Goal: Information Seeking & Learning: Learn about a topic

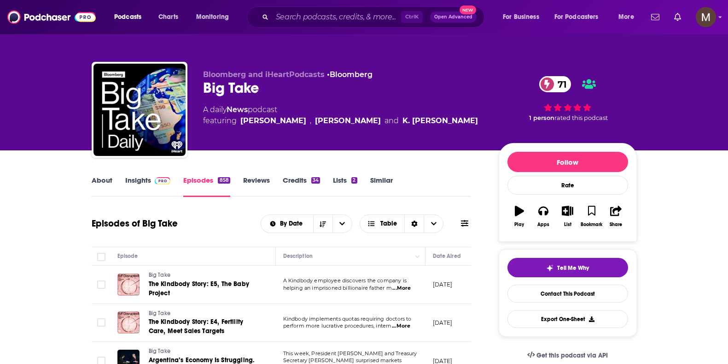
scroll to position [5225, 0]
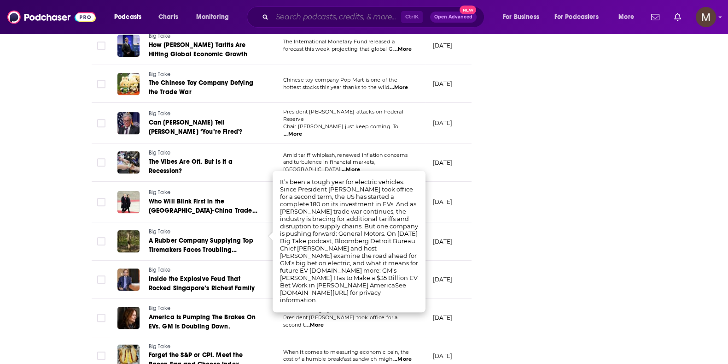
click at [334, 16] on input "Search podcasts, credits, & more..." at bounding box center [336, 17] width 129 height 15
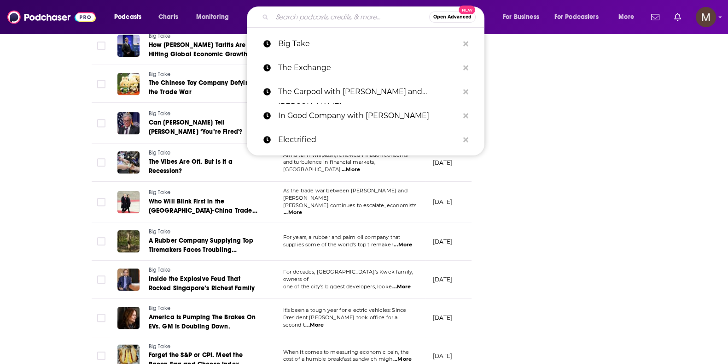
paste input "TED Talks Daily"
type input "TED Talks Daily"
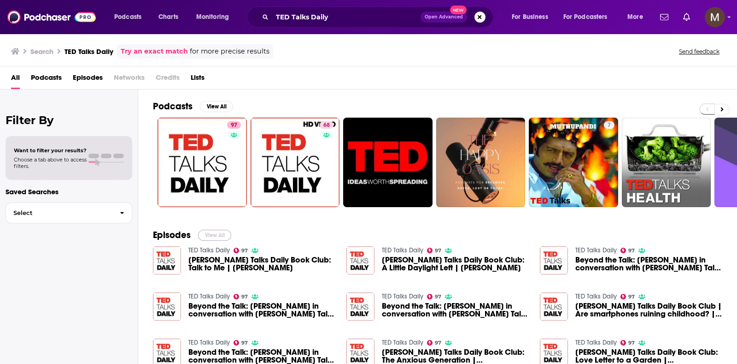
click at [216, 233] on button "View All" at bounding box center [214, 234] width 33 height 11
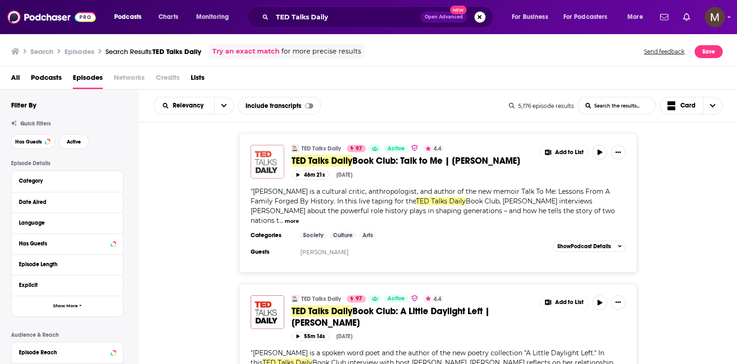
click at [263, 162] on img "TED Talks Daily Book Club: Talk to Me | Rich Benjamin" at bounding box center [268, 162] width 34 height 34
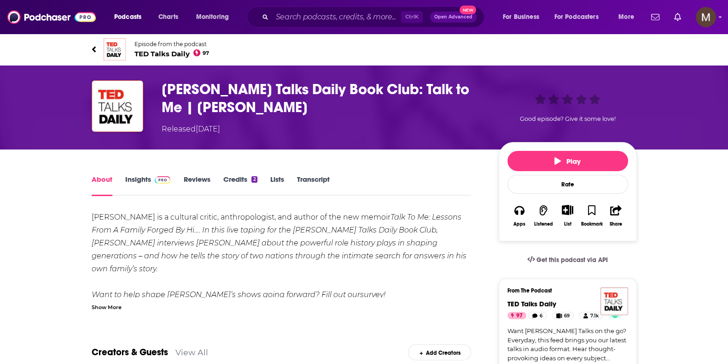
click at [161, 55] on span "[PERSON_NAME] Talks Daily 97" at bounding box center [172, 53] width 75 height 9
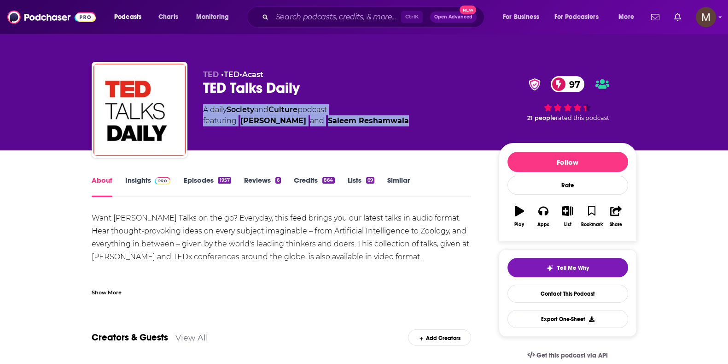
drag, startPoint x: 198, startPoint y: 109, endPoint x: 373, endPoint y: 121, distance: 175.5
click at [373, 121] on div "[PERSON_NAME] • [PERSON_NAME] • Acast [PERSON_NAME] Talks Daily 97 A daily Soci…" at bounding box center [364, 112] width 545 height 100
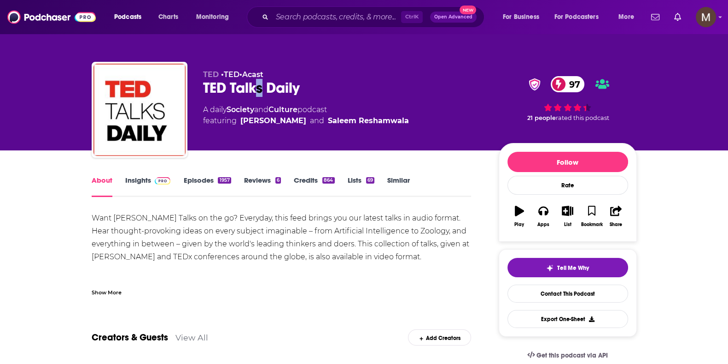
click at [260, 90] on div "[PERSON_NAME] Talks Daily 97" at bounding box center [343, 88] width 281 height 18
click at [200, 98] on div "[PERSON_NAME] • [PERSON_NAME] • Acast [PERSON_NAME] Talks Daily 97 A daily Soci…" at bounding box center [364, 112] width 545 height 100
click at [145, 181] on link "Insights" at bounding box center [148, 186] width 46 height 21
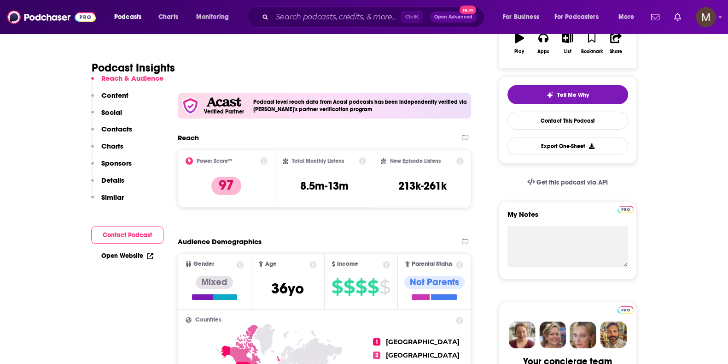
scroll to position [288, 0]
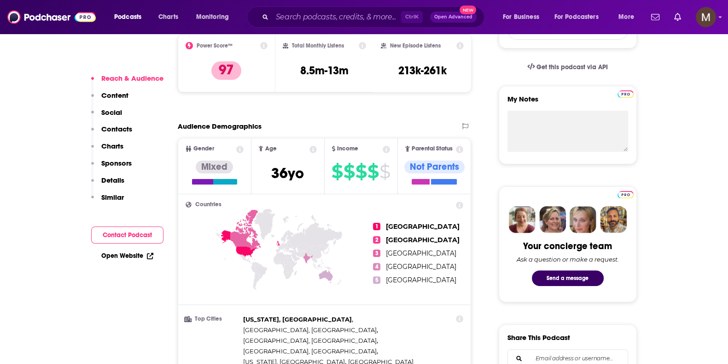
drag, startPoint x: 129, startPoint y: 250, endPoint x: 109, endPoint y: 277, distance: 34.3
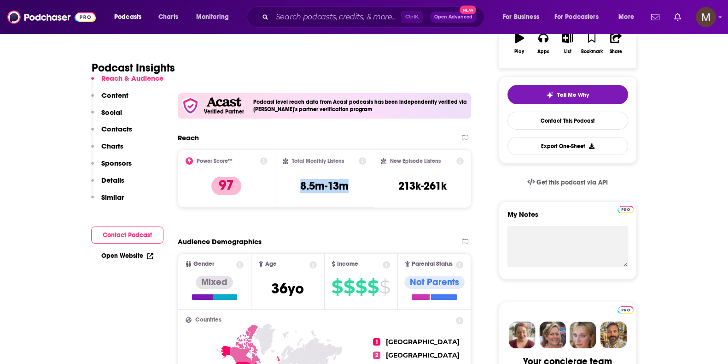
drag, startPoint x: 298, startPoint y: 183, endPoint x: 358, endPoint y: 182, distance: 59.4
click at [358, 182] on div "Total Monthly Listens 8.5m-13m" at bounding box center [324, 178] width 83 height 42
copy h3 "8.5m-13m"
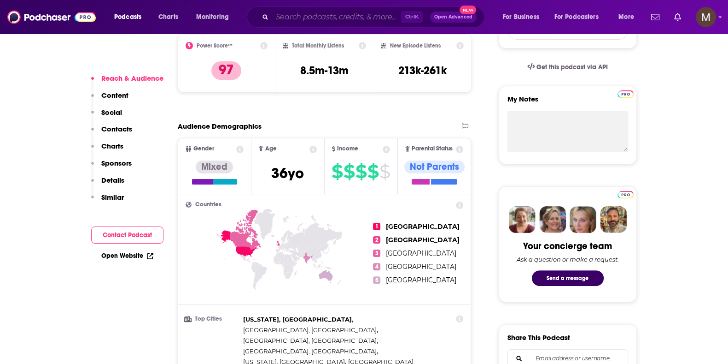
click at [329, 19] on input "Search podcasts, credits, & more..." at bounding box center [336, 17] width 129 height 15
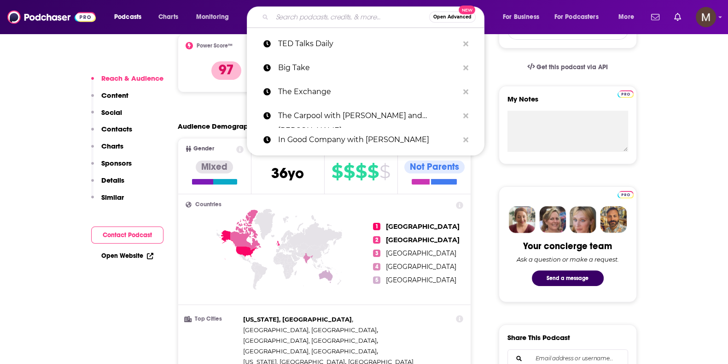
paste input "Pattern Breakers"
type input "Pattern Breakers"
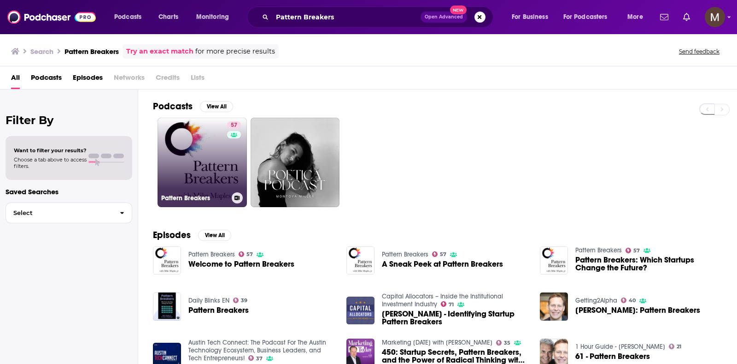
click at [204, 152] on link "57 Pattern Breakers" at bounding box center [202, 161] width 89 height 89
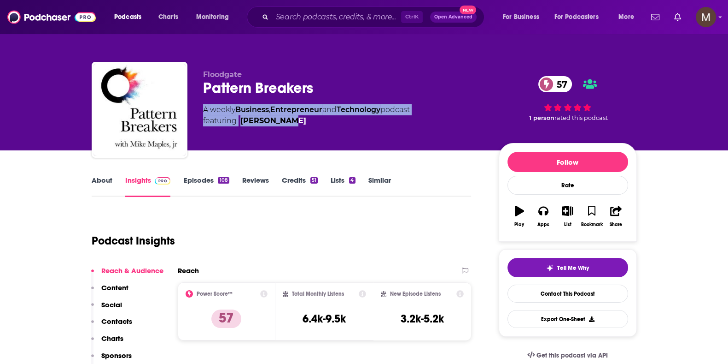
drag, startPoint x: 200, startPoint y: 108, endPoint x: 287, endPoint y: 126, distance: 89.5
click at [287, 126] on div "Floodgate Pattern Breakers 57 A weekly Business , Entrepreneur and Technology p…" at bounding box center [364, 112] width 545 height 100
copy div "A weekly Business , Entrepreneur and Technology podcast featuring [PERSON_NAME]"
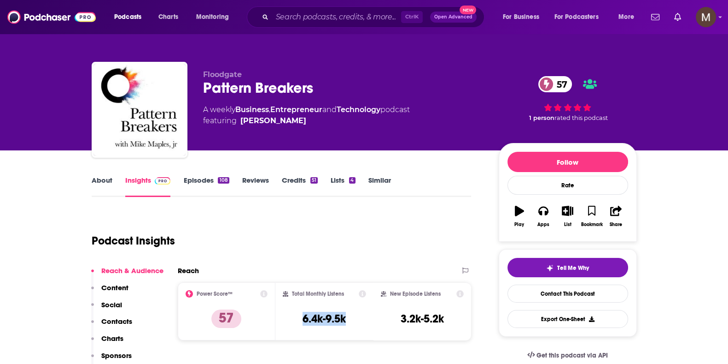
drag, startPoint x: 301, startPoint y: 315, endPoint x: 355, endPoint y: 319, distance: 54.1
click at [355, 319] on div "Total Monthly Listens 6.4k-9.5k" at bounding box center [324, 311] width 83 height 42
copy h3 "6.4k-9.5k"
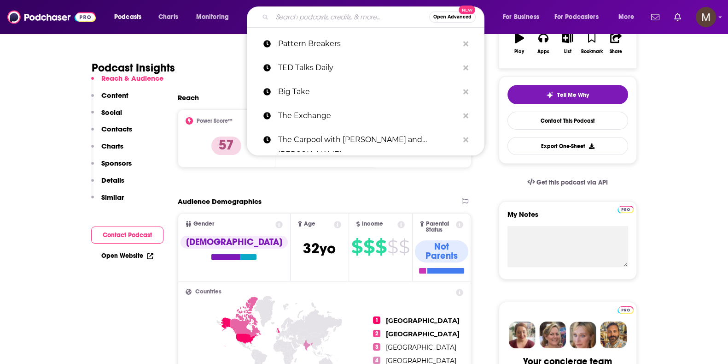
click at [318, 21] on input "Search podcasts, credits, & more..." at bounding box center [350, 17] width 157 height 15
paste input "Memos to the President"
type input "Memos to the President"
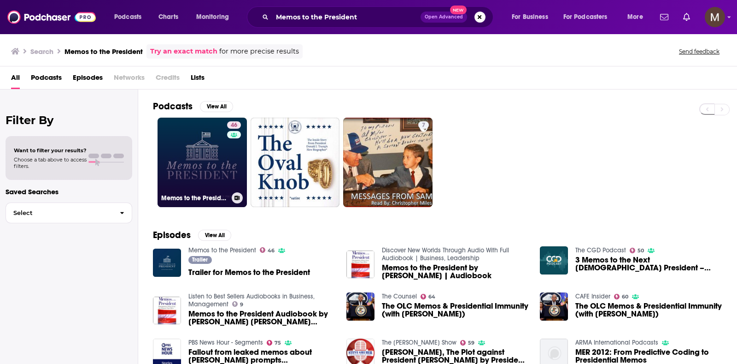
click at [206, 136] on link "46 Memos to the President" at bounding box center [202, 161] width 89 height 89
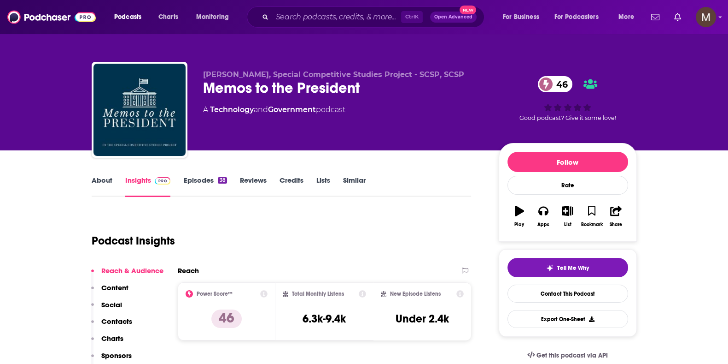
drag, startPoint x: 203, startPoint y: 109, endPoint x: 374, endPoint y: 110, distance: 170.5
click at [374, 110] on div "A Technology and Government podcast" at bounding box center [343, 109] width 281 height 11
copy div "A Technology and Government podcast"
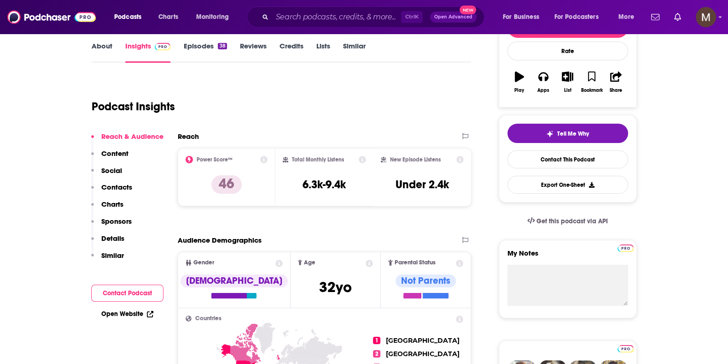
scroll to position [173, 0]
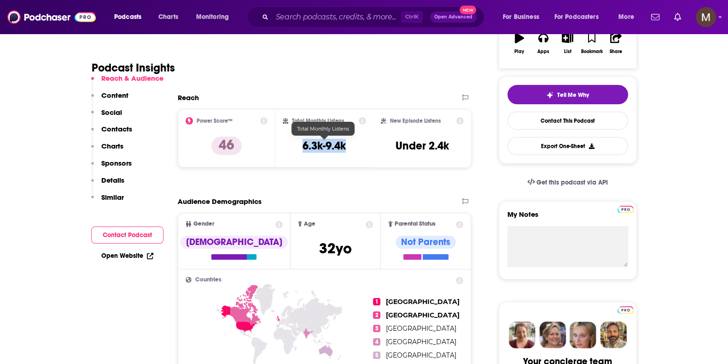
drag, startPoint x: 303, startPoint y: 143, endPoint x: 352, endPoint y: 141, distance: 49.3
click at [352, 141] on div "Total Monthly Listens 6.3k-9.4k" at bounding box center [324, 138] width 83 height 42
copy h3 "6.3k-9.4k"
click at [329, 12] on input "Search podcasts, credits, & more..." at bounding box center [336, 17] width 129 height 15
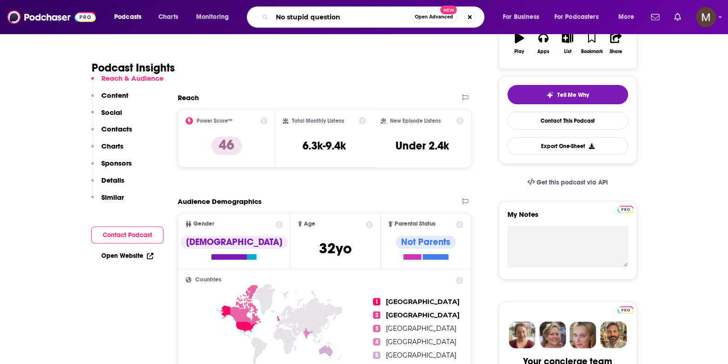
type input "No stupid questions"
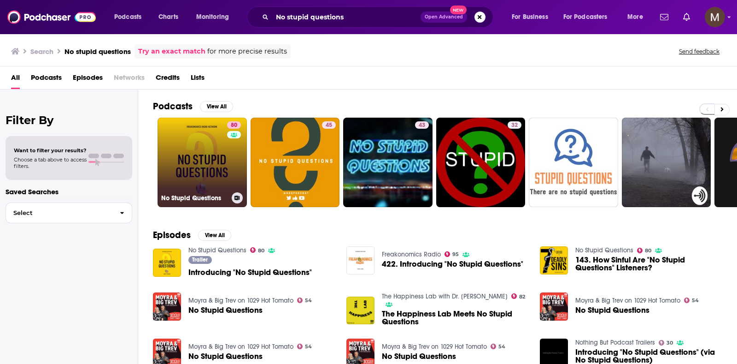
click at [202, 156] on link "80 No Stupid Questions" at bounding box center [202, 161] width 89 height 89
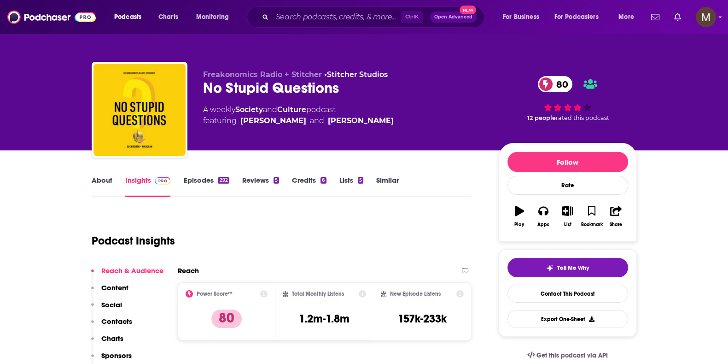
drag, startPoint x: 199, startPoint y: 108, endPoint x: 454, endPoint y: 126, distance: 255.9
click at [454, 126] on div "Freakonomics Radio + Stitcher • Stitcher Studios No Stupid Questions 80 A weekl…" at bounding box center [364, 112] width 545 height 100
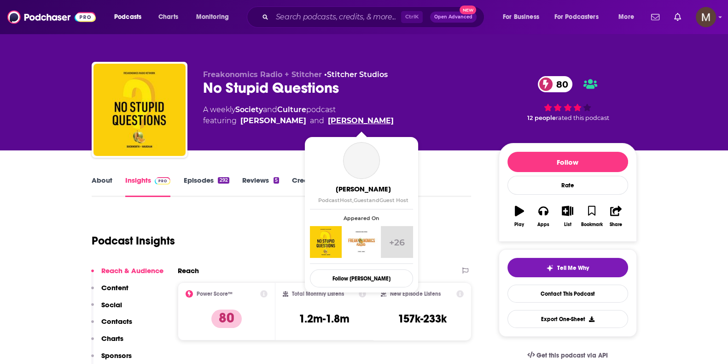
copy div "A weekly Society and Culture podcast featuring [PERSON_NAME] and [PERSON_NAME]"
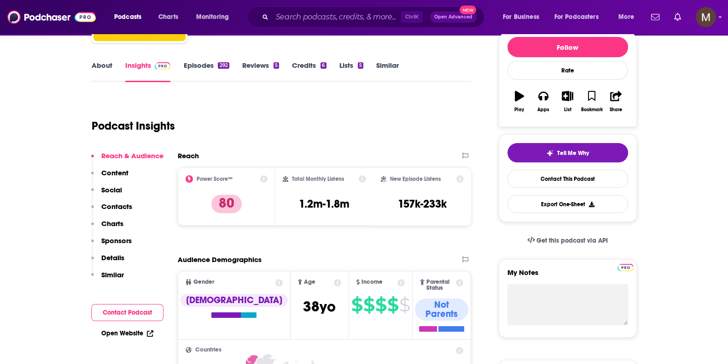
scroll to position [173, 0]
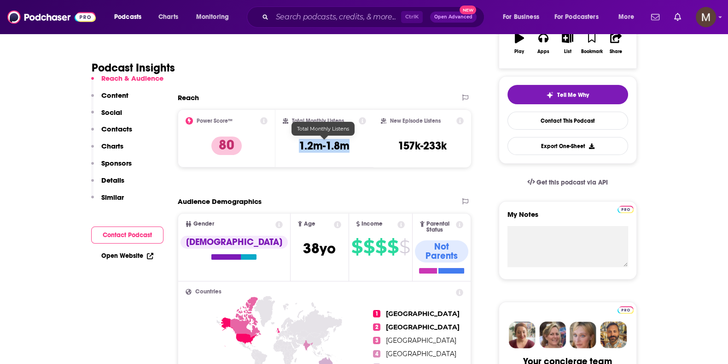
drag, startPoint x: 309, startPoint y: 146, endPoint x: 346, endPoint y: 150, distance: 37.1
click at [346, 150] on div "Total Monthly Listens 1.2m-1.8m" at bounding box center [324, 138] width 83 height 42
copy h3 "1.2m-1.8m"
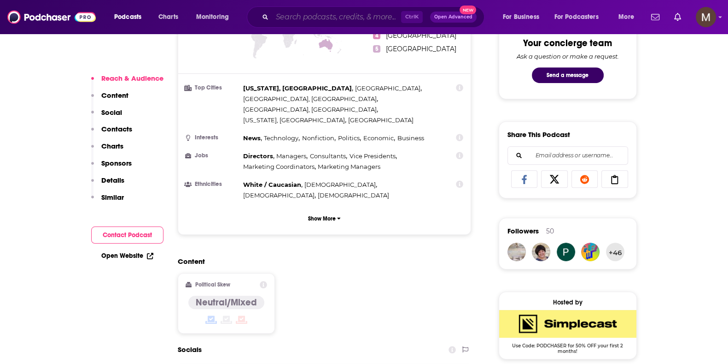
click at [293, 12] on input "Search podcasts, credits, & more..." at bounding box center [336, 17] width 129 height 15
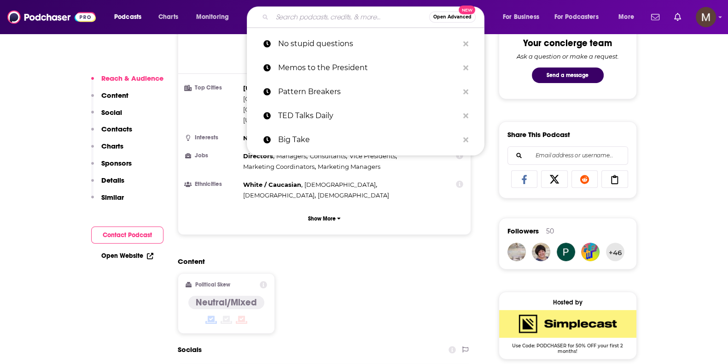
paste input "3 Takeaways"
type input "3 Takeaways"
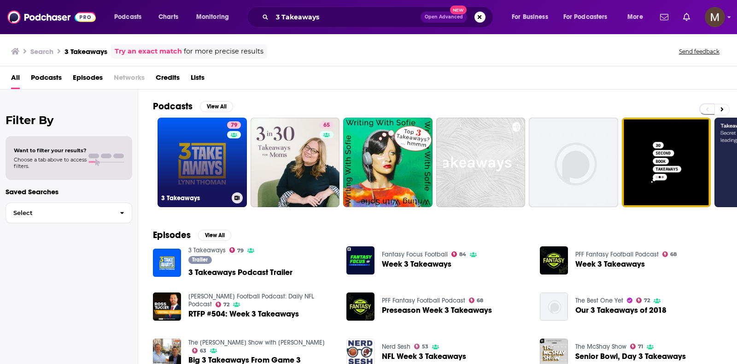
click at [221, 159] on link "79 3 Takeaways" at bounding box center [202, 161] width 89 height 89
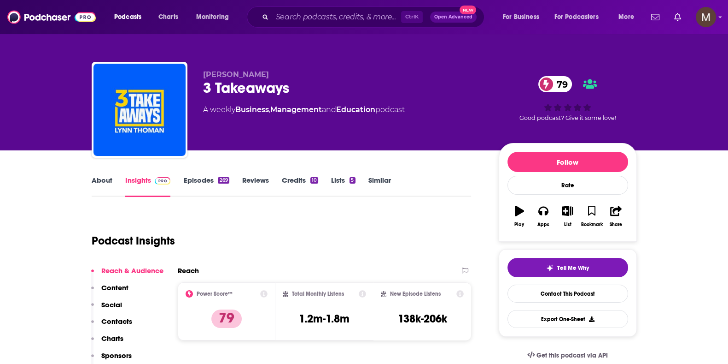
drag, startPoint x: 209, startPoint y: 109, endPoint x: 465, endPoint y: 116, distance: 255.8
click at [465, 116] on div "[PERSON_NAME] 3 Takeaways 79 A weekly Business , Management and Education podca…" at bounding box center [364, 112] width 545 height 100
copy div "A weekly Business , Management and Education podcast"
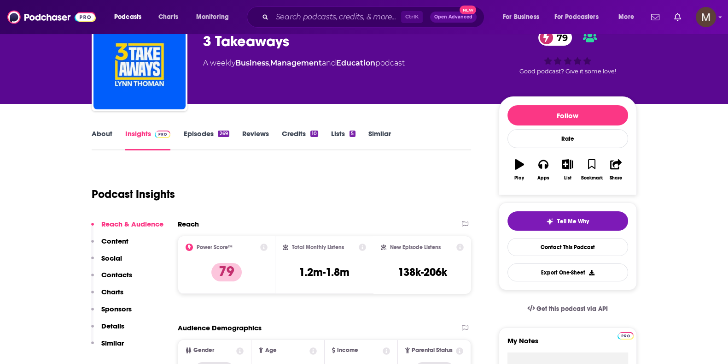
scroll to position [115, 0]
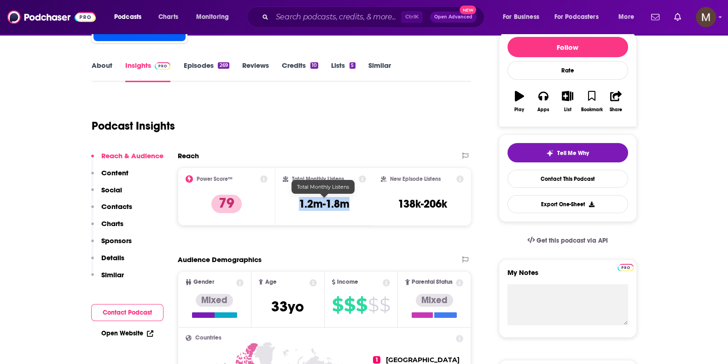
drag, startPoint x: 290, startPoint y: 203, endPoint x: 355, endPoint y: 200, distance: 64.6
click at [355, 200] on div "Total Monthly Listens 1.2m-1.8m" at bounding box center [324, 196] width 83 height 42
copy h3 "1.2m-1.8m"
